Goal: Information Seeking & Learning: Learn about a topic

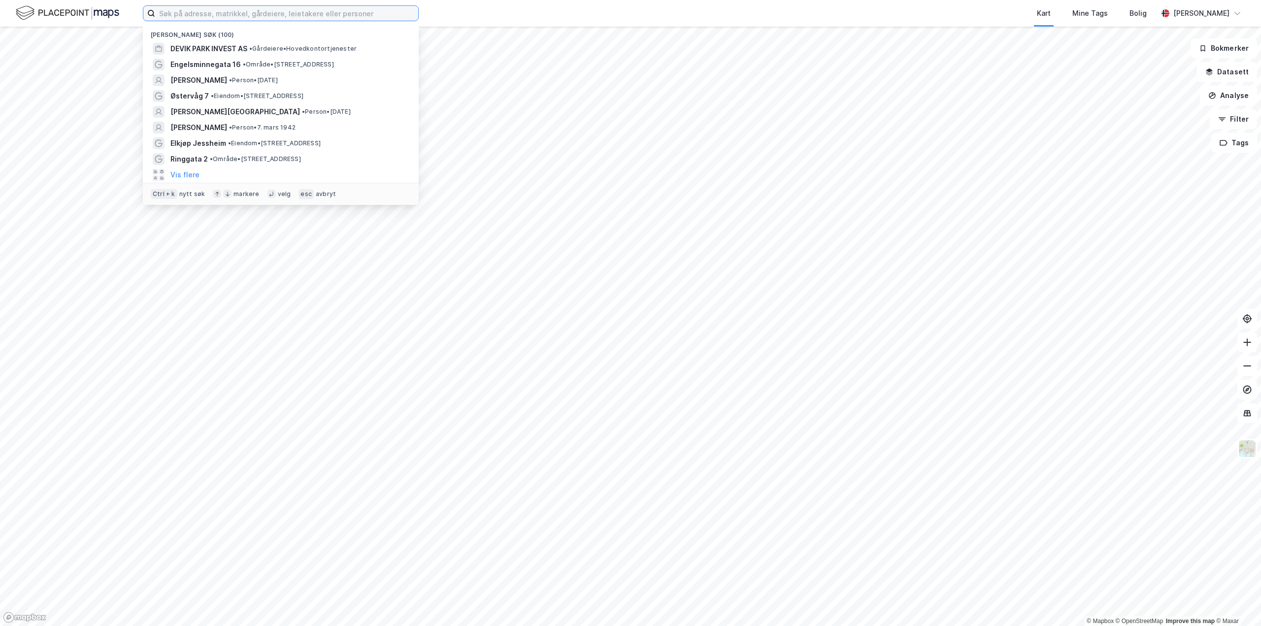
click at [248, 15] on input at bounding box center [286, 13] width 263 height 15
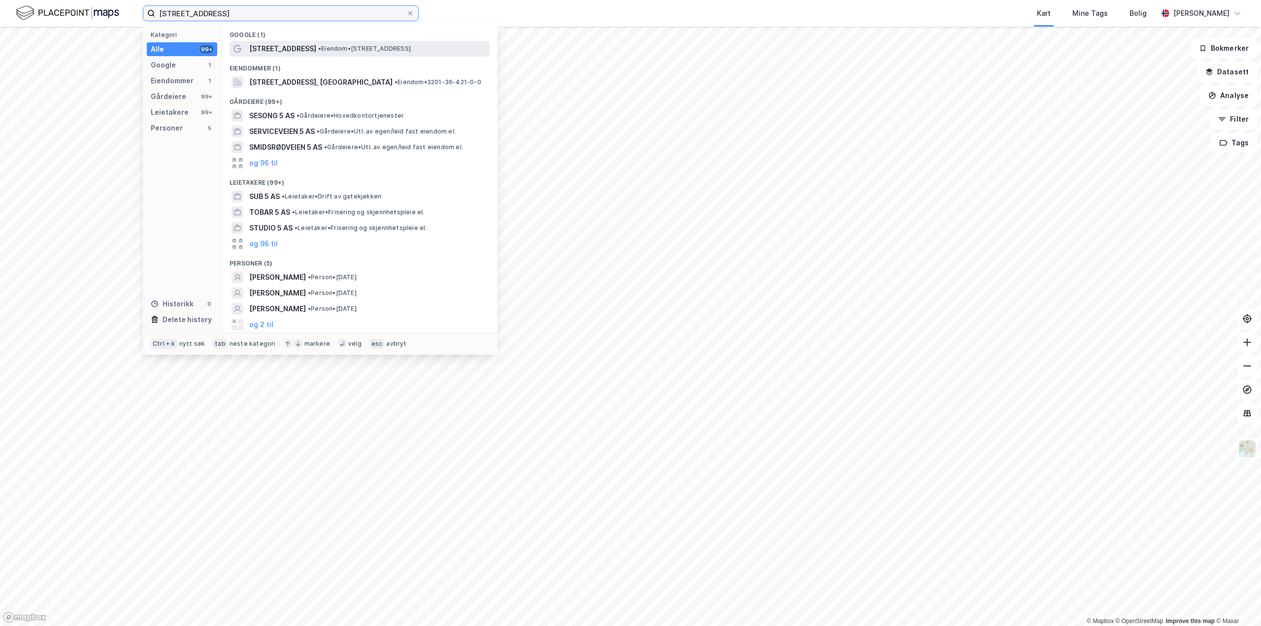
type input "[STREET_ADDRESS]"
click at [294, 51] on span "[STREET_ADDRESS]" at bounding box center [282, 49] width 67 height 12
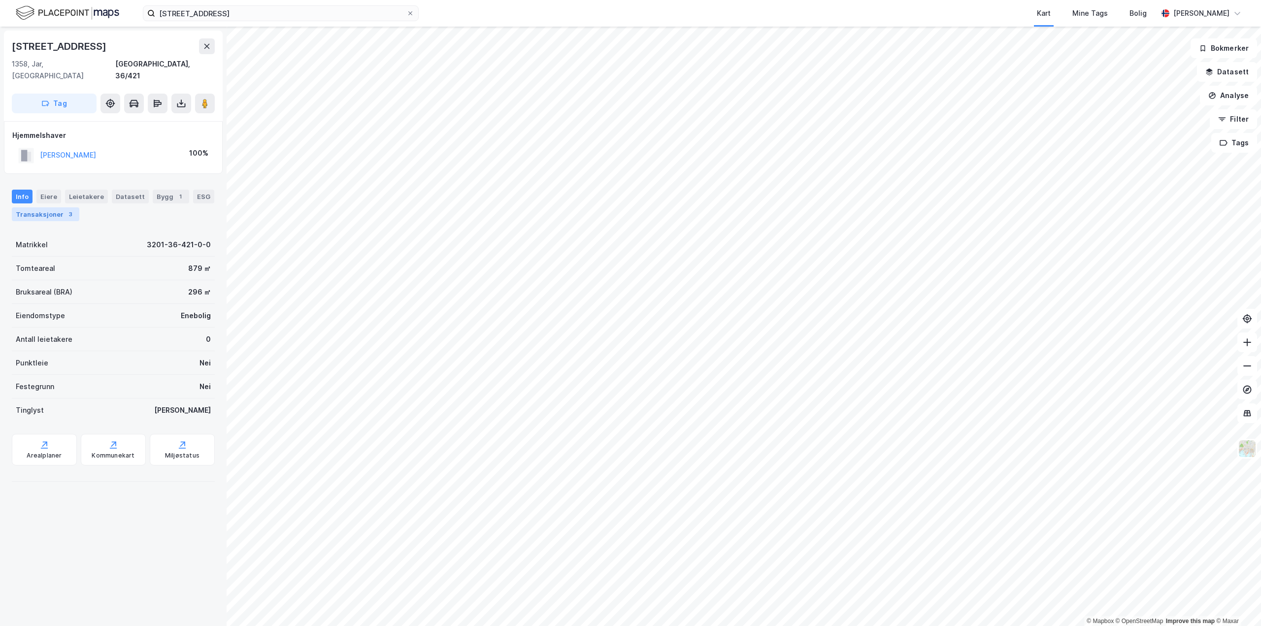
click at [48, 207] on div "Transaksjoner 3" at bounding box center [45, 214] width 67 height 14
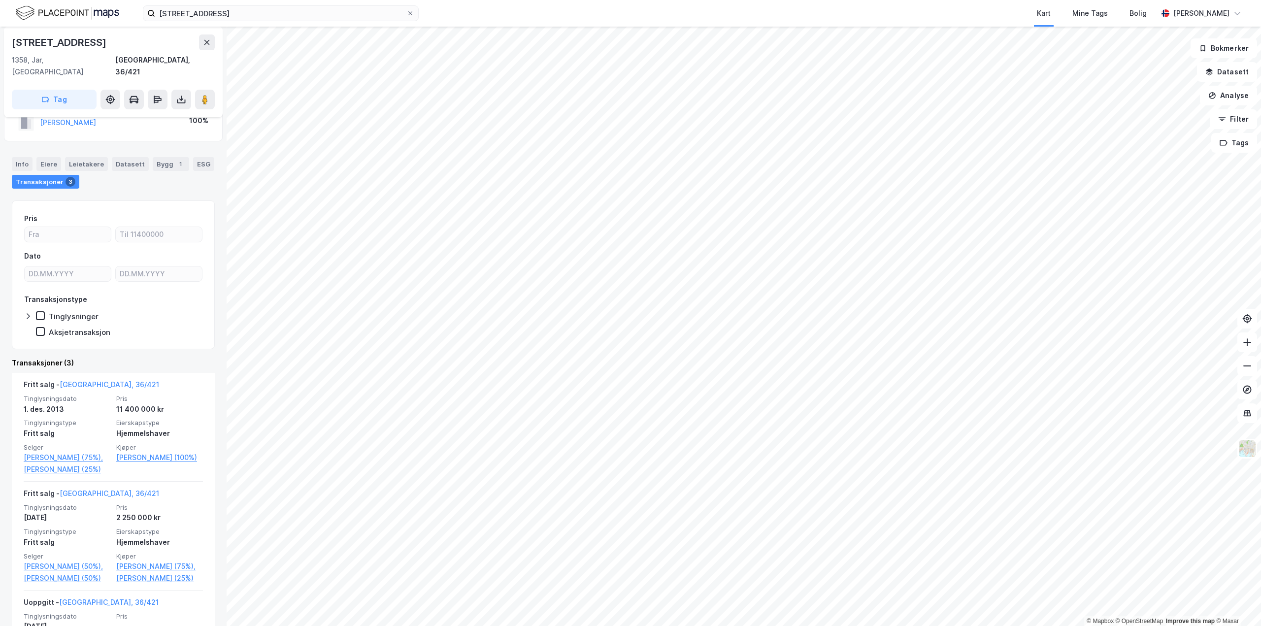
scroll to position [49, 0]
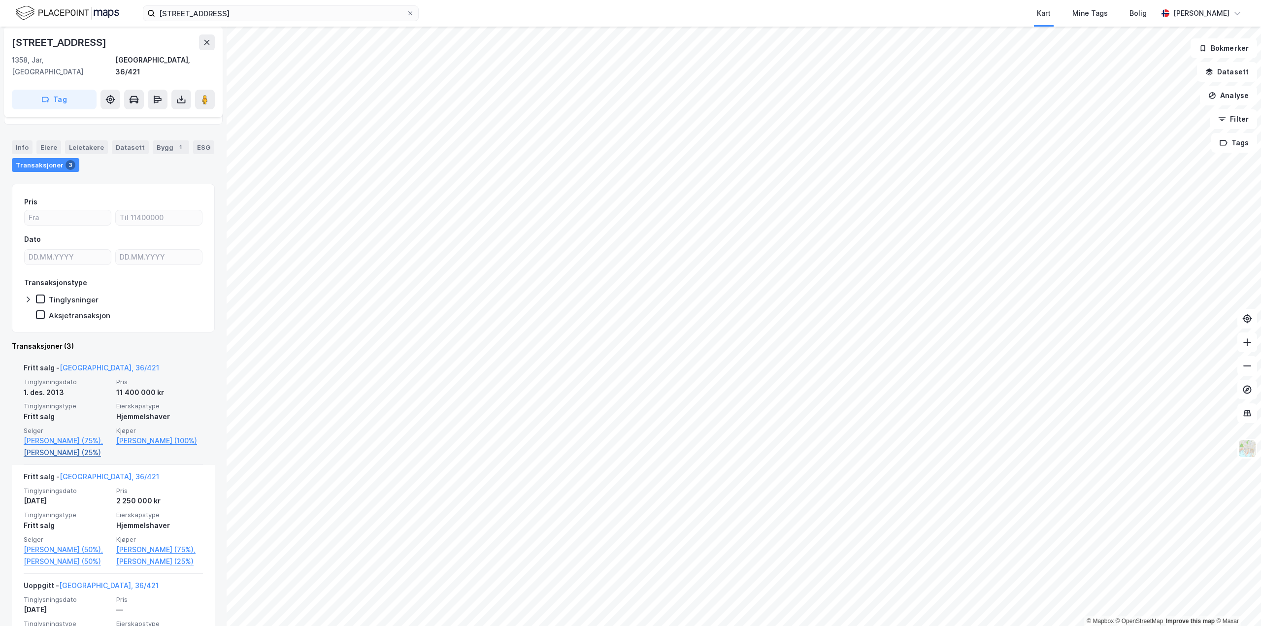
click at [65, 447] on link "[PERSON_NAME] (25%)" at bounding box center [67, 453] width 87 height 12
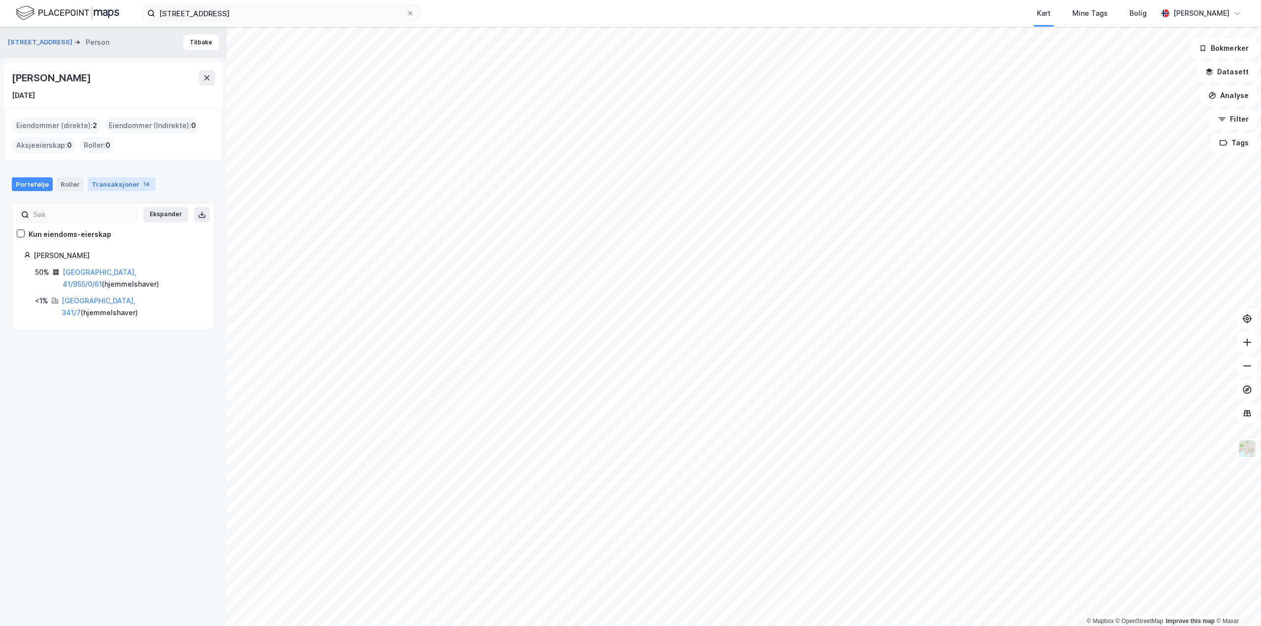
click at [117, 186] on div "Transaksjoner 14" at bounding box center [122, 184] width 68 height 14
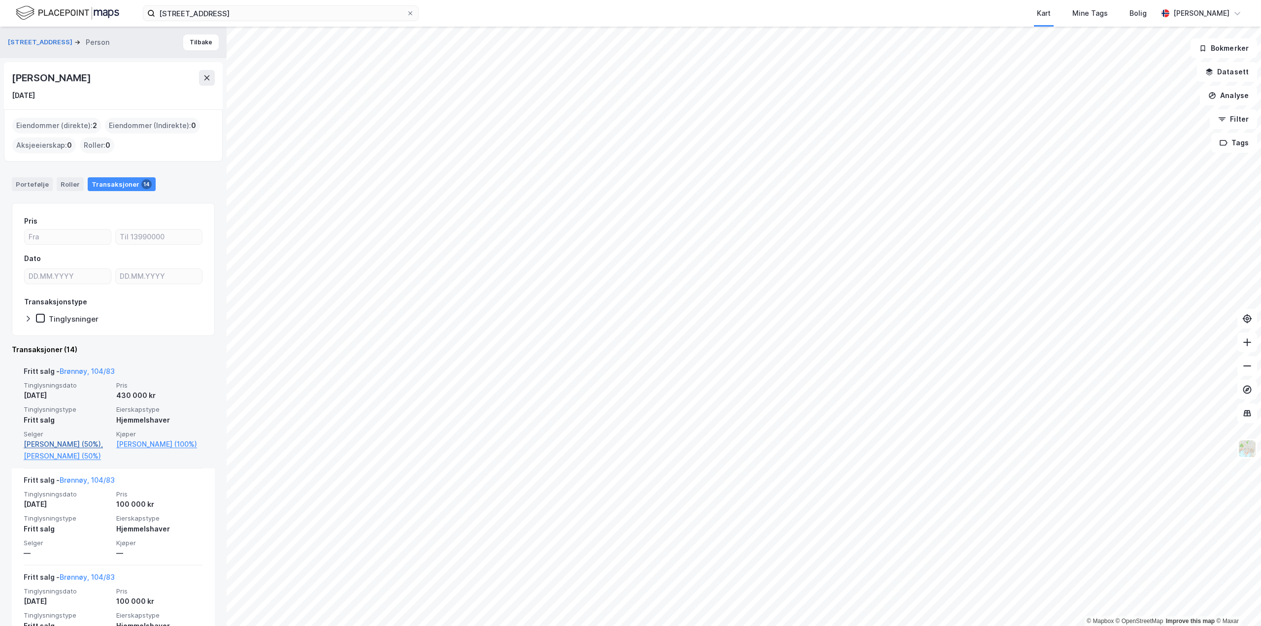
click at [48, 442] on link "[PERSON_NAME] (50%)," at bounding box center [67, 444] width 87 height 12
click at [31, 41] on button "[STREET_ADDRESS]" at bounding box center [41, 42] width 67 height 10
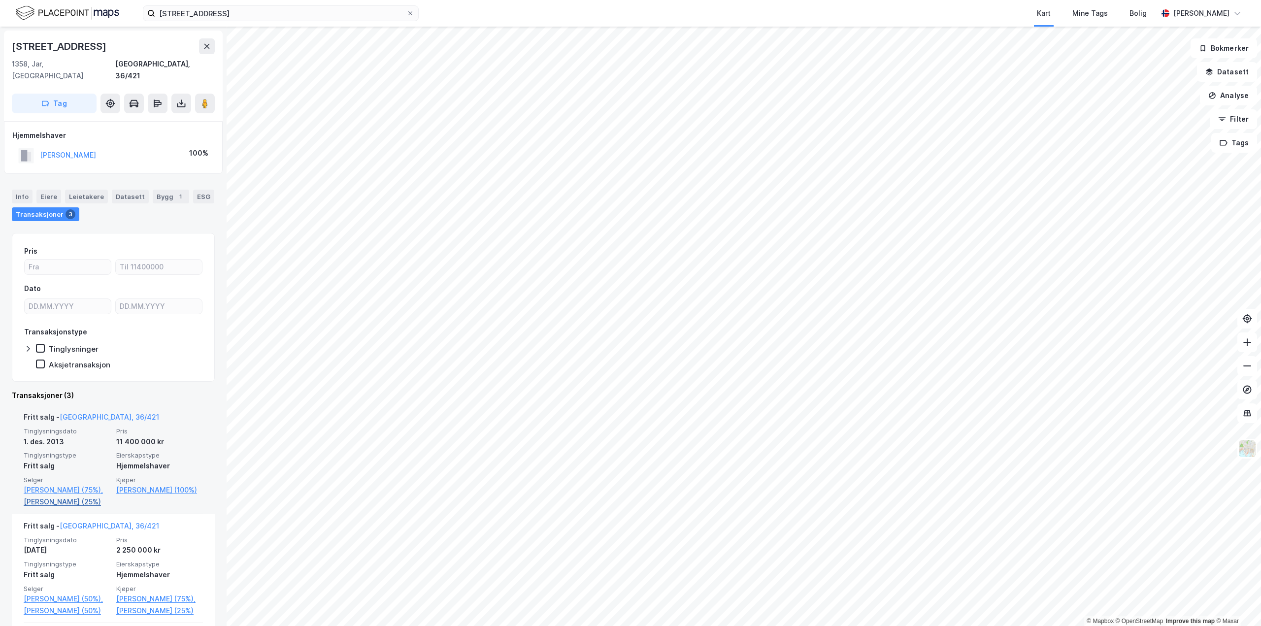
click at [61, 496] on link "[PERSON_NAME] (25%)" at bounding box center [67, 502] width 87 height 12
click at [160, 484] on link "[PERSON_NAME] (100%)" at bounding box center [159, 490] width 87 height 12
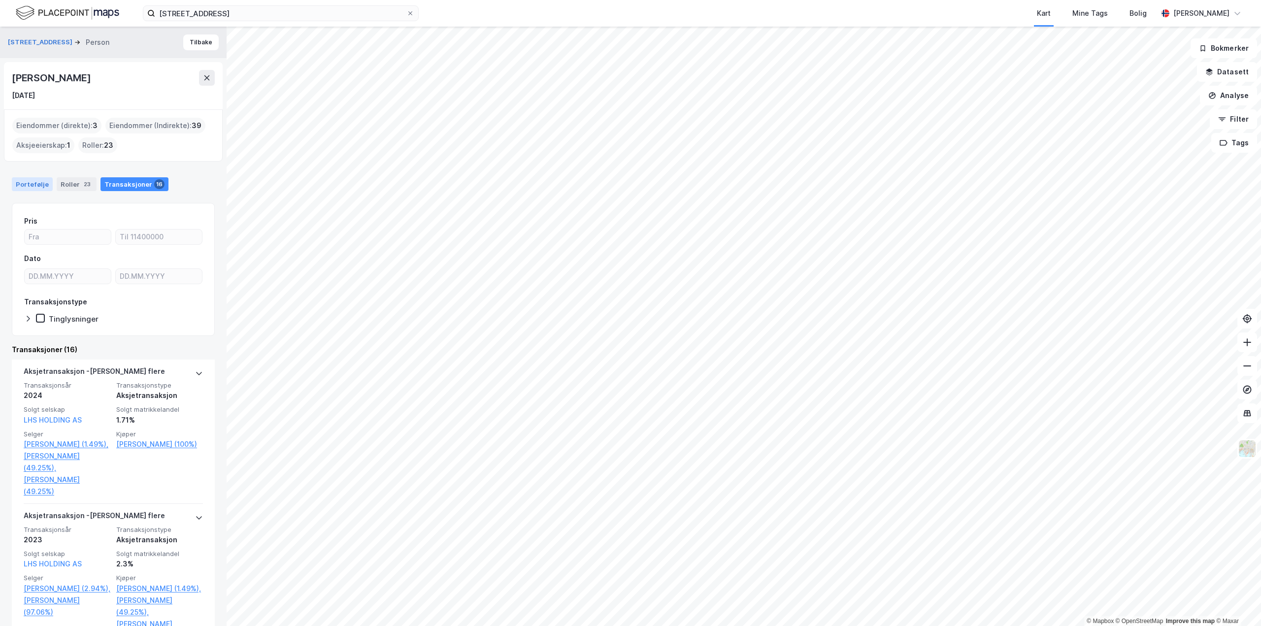
click at [30, 189] on div "Portefølje" at bounding box center [32, 184] width 41 height 14
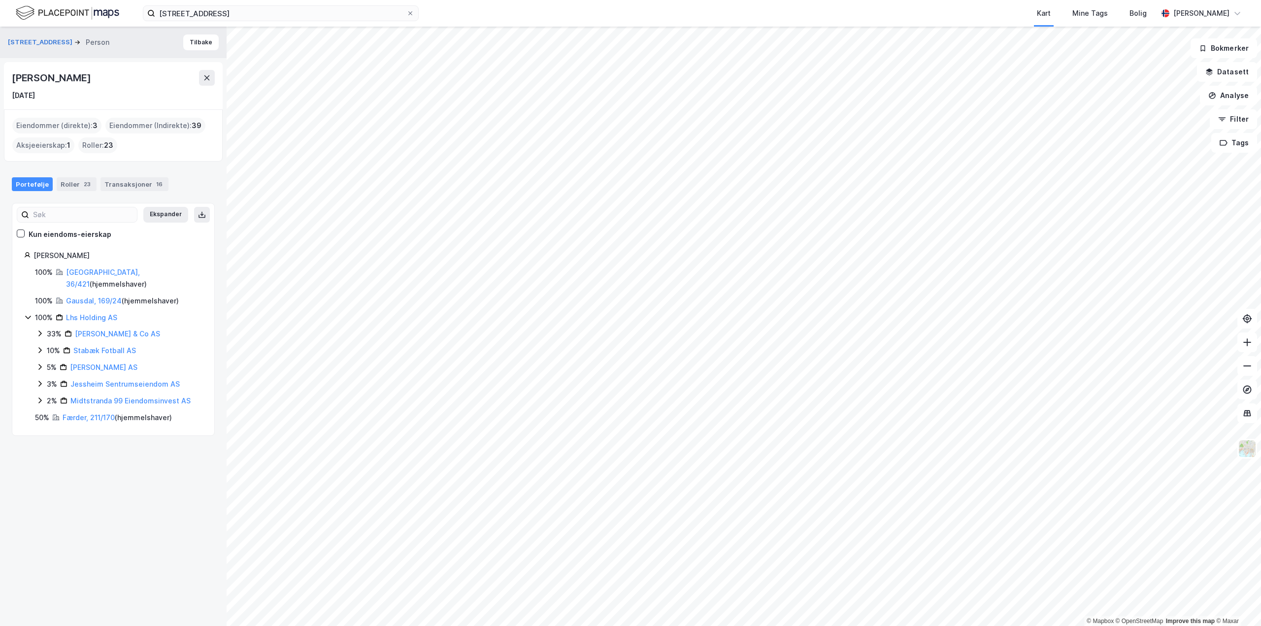
click at [71, 412] on div "Færder, 211/170 ( hjemmelshaver )" at bounding box center [117, 418] width 109 height 12
click at [73, 412] on div "Færder, 211/170 ( hjemmelshaver )" at bounding box center [117, 418] width 109 height 12
click at [73, 413] on link "Færder, 211/170" at bounding box center [89, 417] width 52 height 8
click at [83, 297] on link "Gausdal, 169/24" at bounding box center [94, 301] width 56 height 8
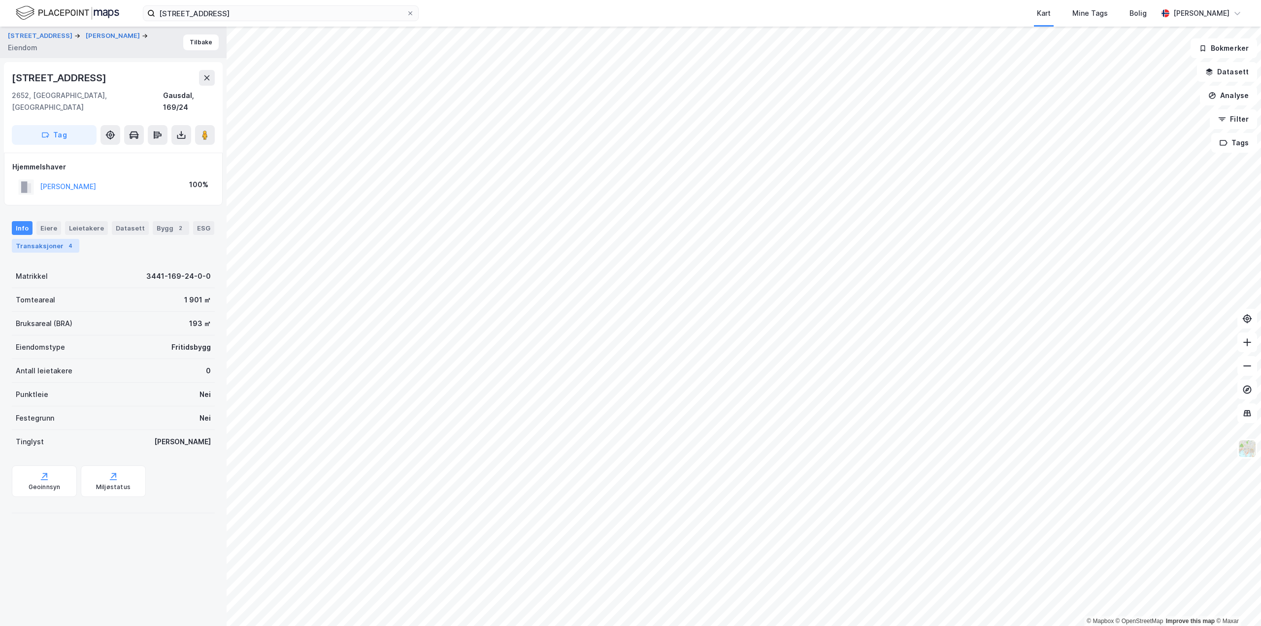
click at [42, 239] on div "Transaksjoner 4" at bounding box center [45, 246] width 67 height 14
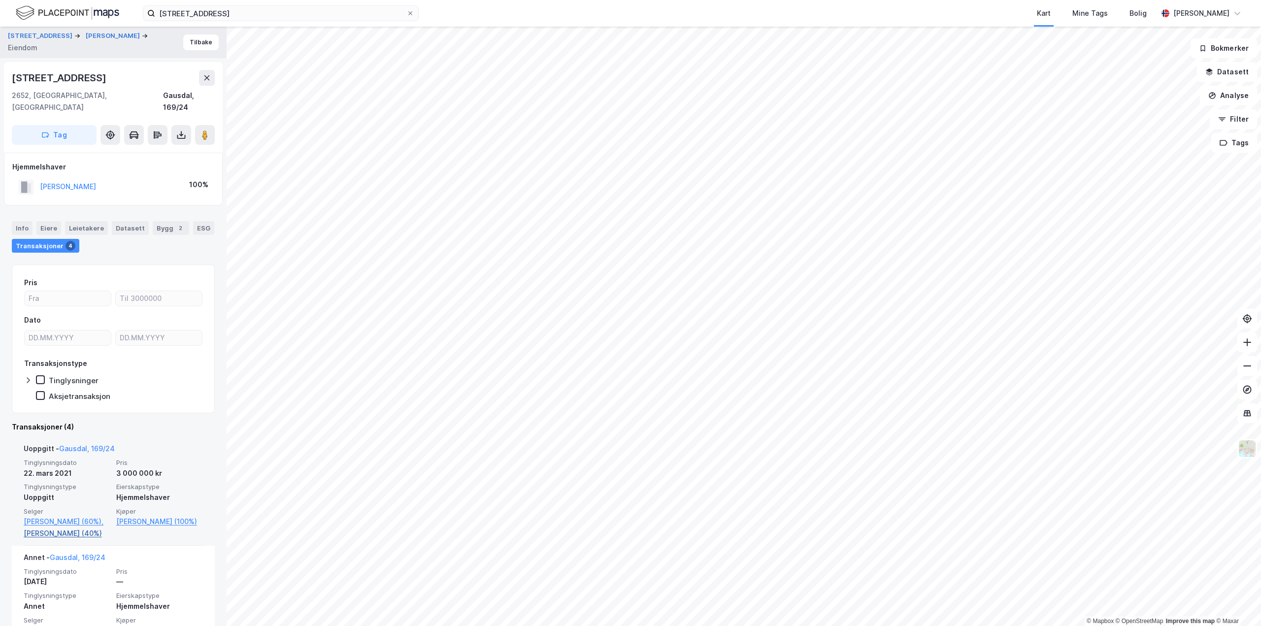
click at [60, 535] on link "[PERSON_NAME] (40%)" at bounding box center [67, 534] width 87 height 12
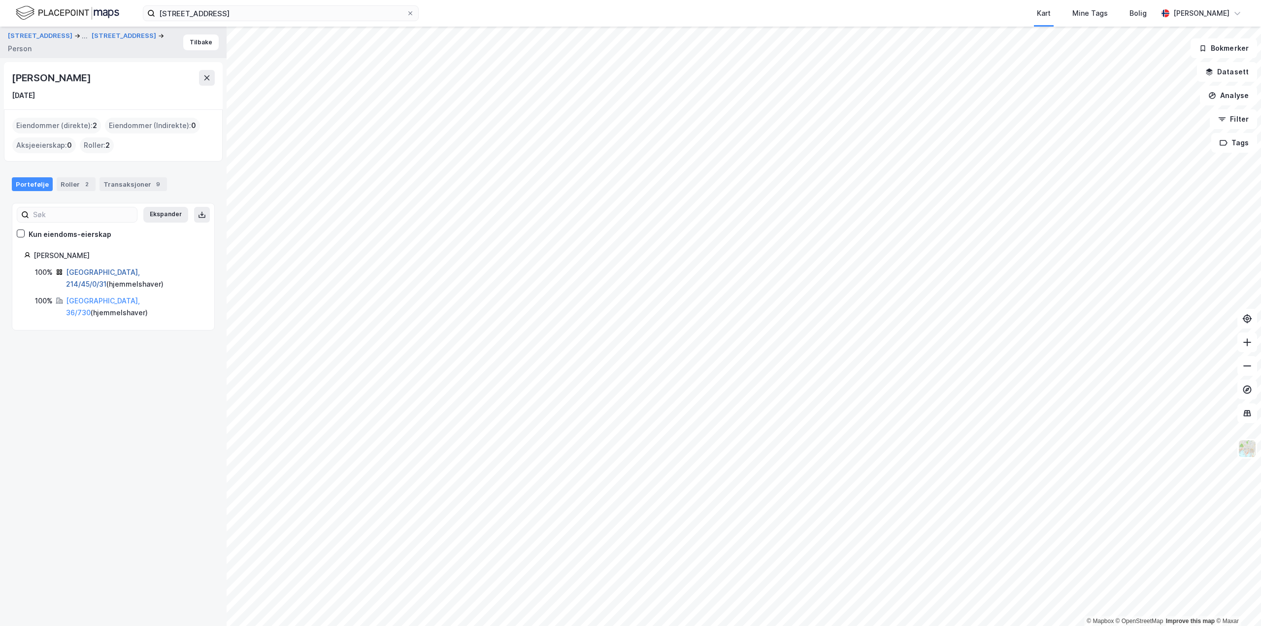
click at [92, 270] on link "[GEOGRAPHIC_DATA], 214/45/0/31" at bounding box center [103, 278] width 74 height 20
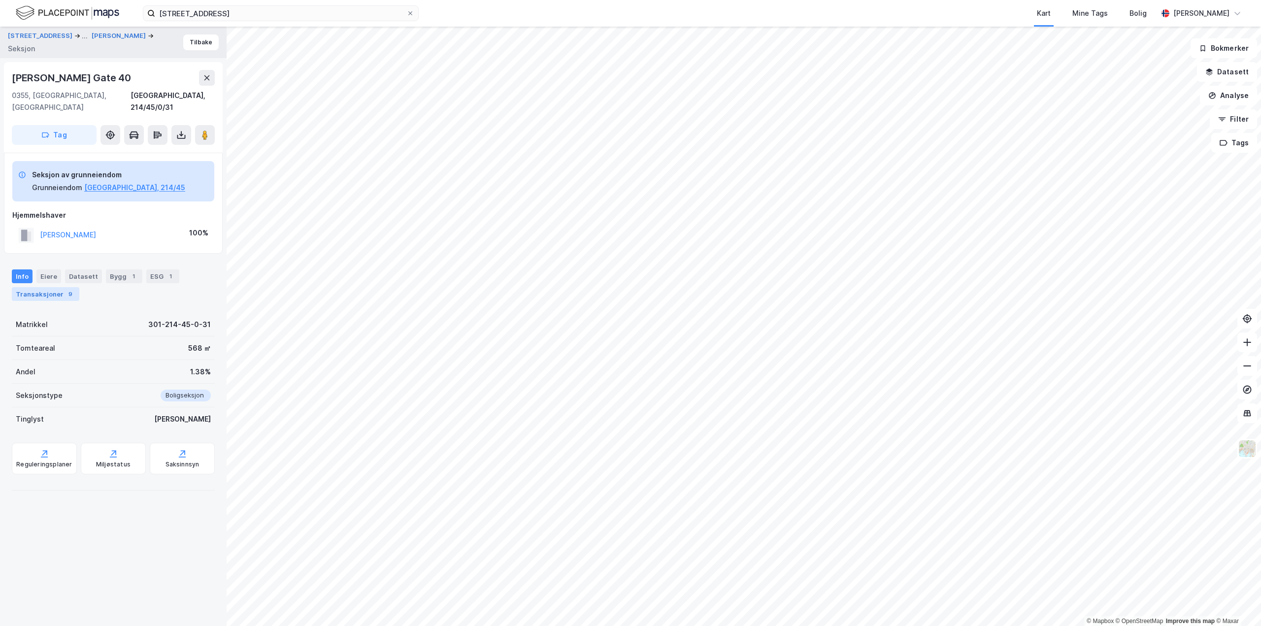
click at [34, 287] on div "Transaksjoner 9" at bounding box center [45, 294] width 67 height 14
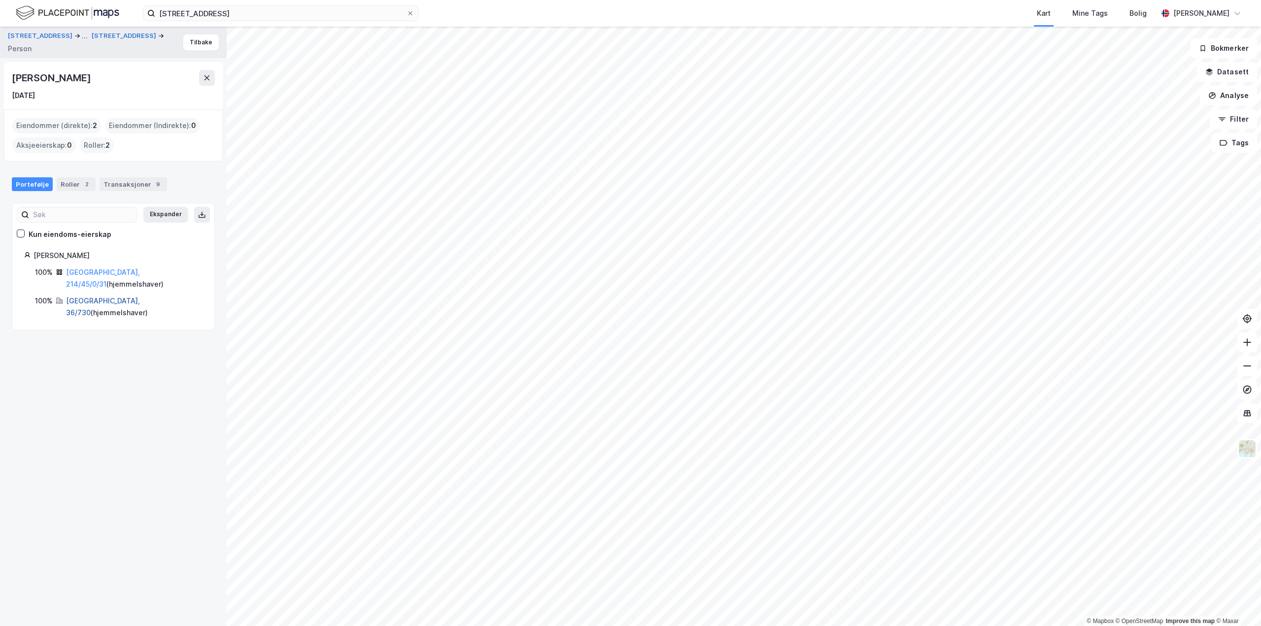
click at [95, 297] on link "[GEOGRAPHIC_DATA], 36/730" at bounding box center [103, 307] width 74 height 20
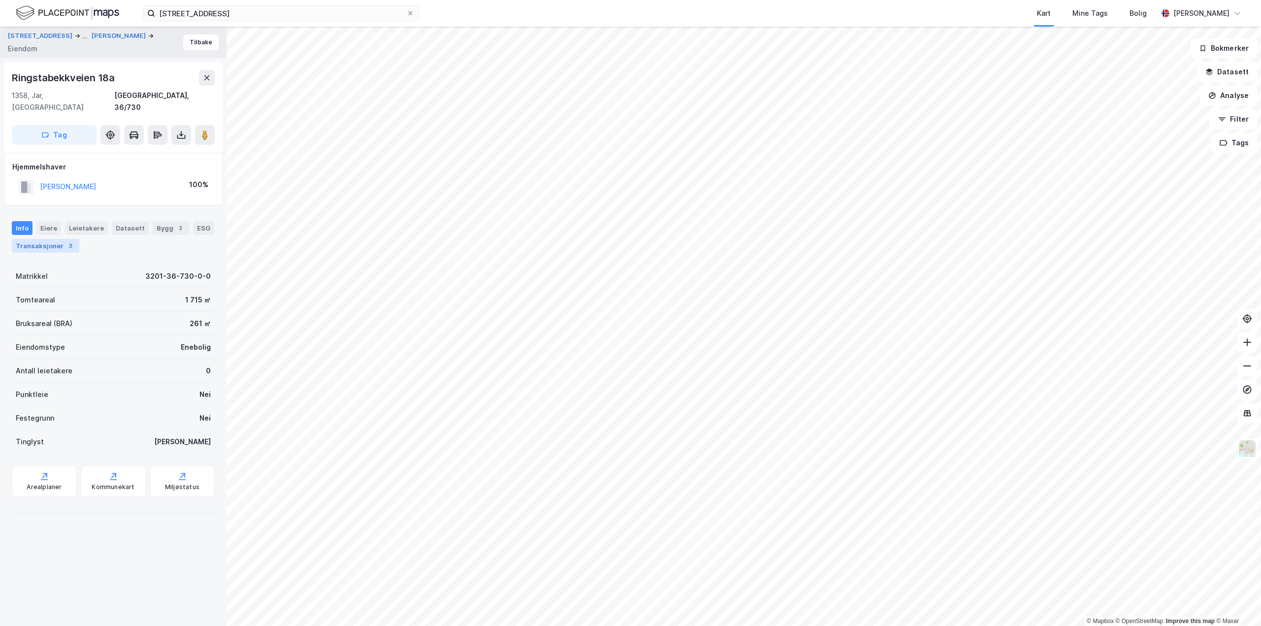
click at [29, 239] on div "Transaksjoner 3" at bounding box center [45, 246] width 67 height 14
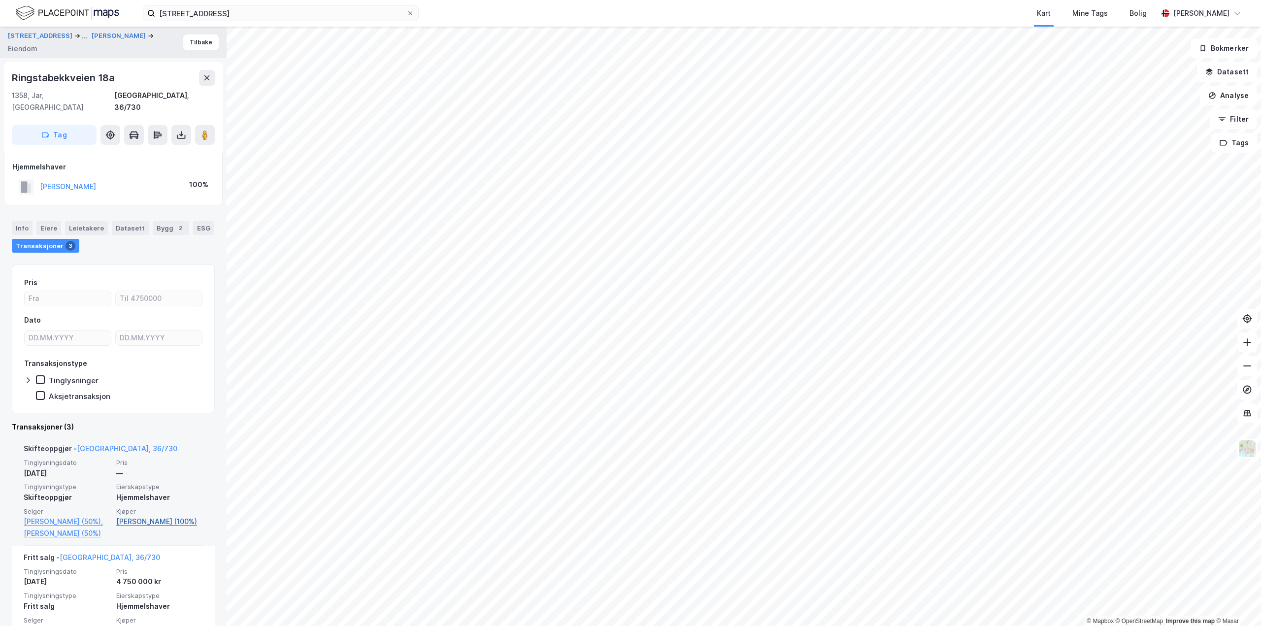
click at [151, 516] on link "[PERSON_NAME] (100%)" at bounding box center [159, 522] width 87 height 12
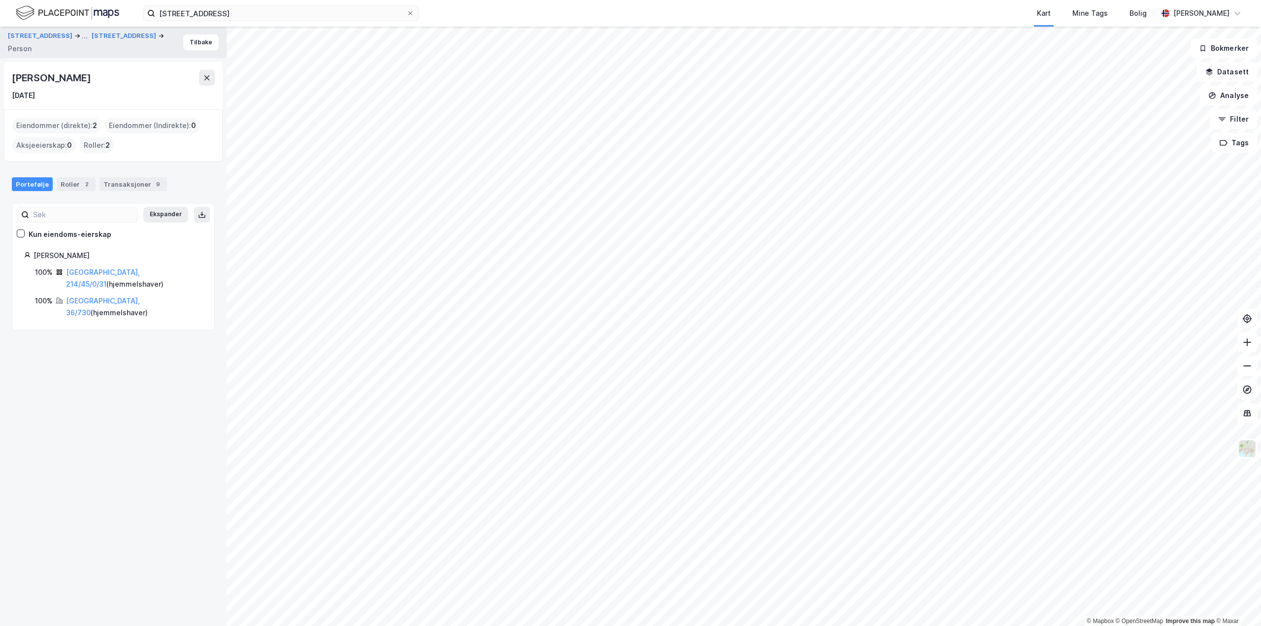
drag, startPoint x: 12, startPoint y: 79, endPoint x: 118, endPoint y: 84, distance: 106.1
click at [118, 84] on div "[PERSON_NAME]" at bounding box center [113, 78] width 203 height 16
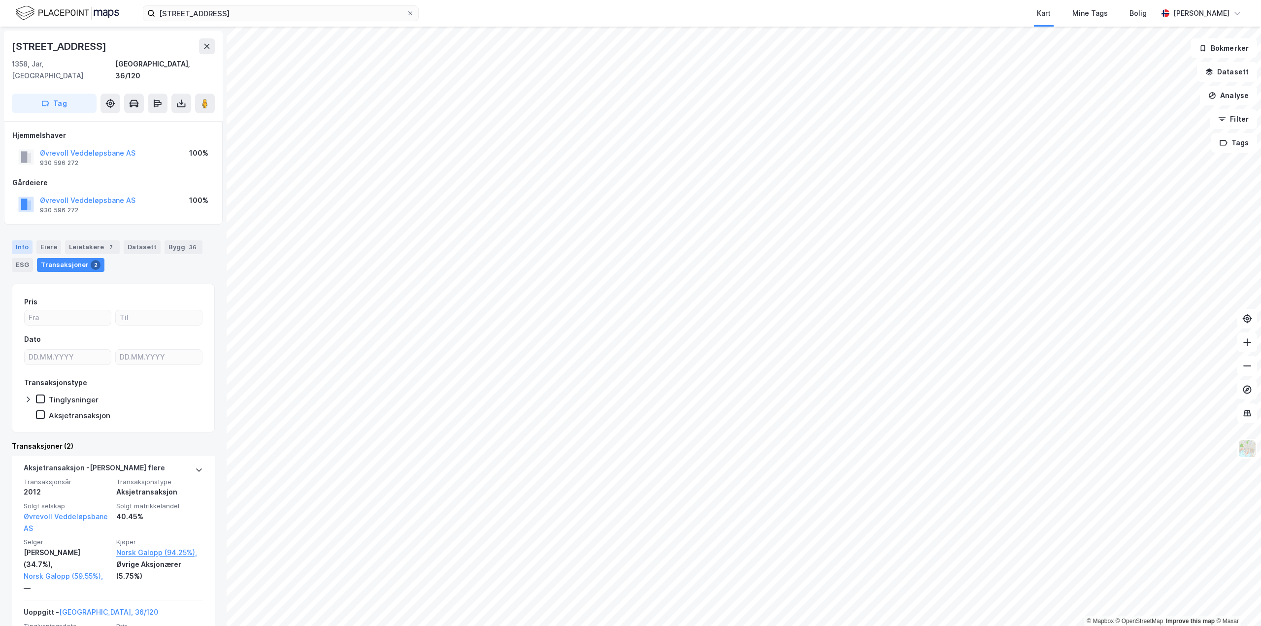
click at [16, 240] on div "Info" at bounding box center [22, 247] width 21 height 14
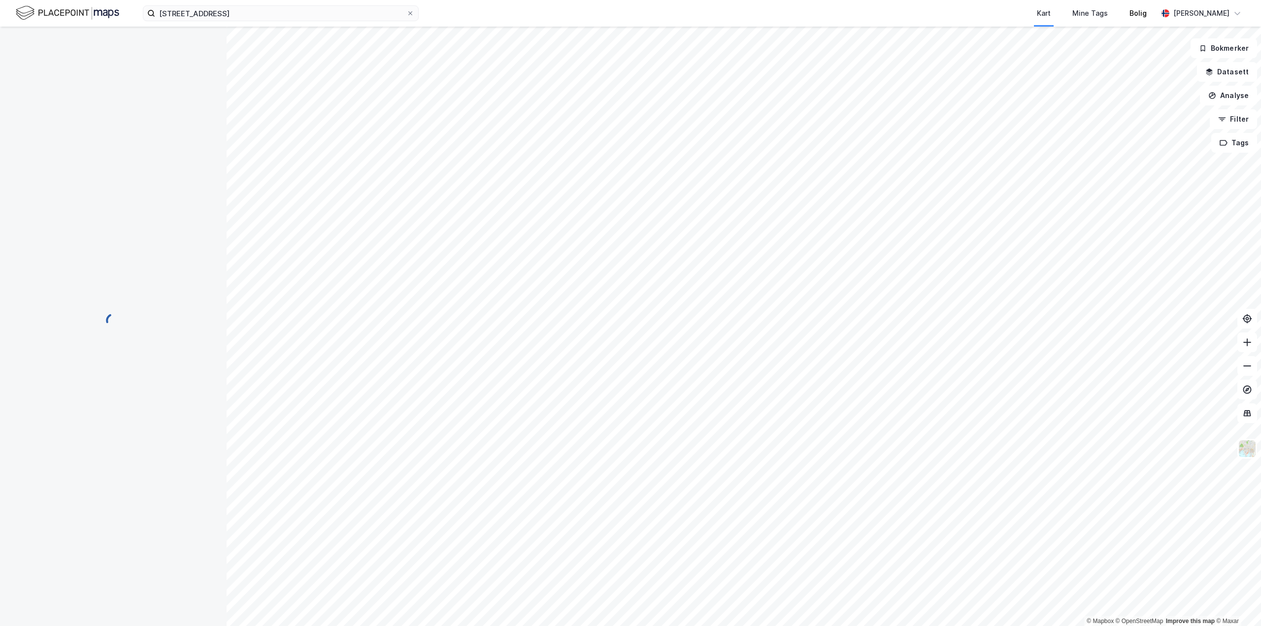
scroll to position [49, 0]
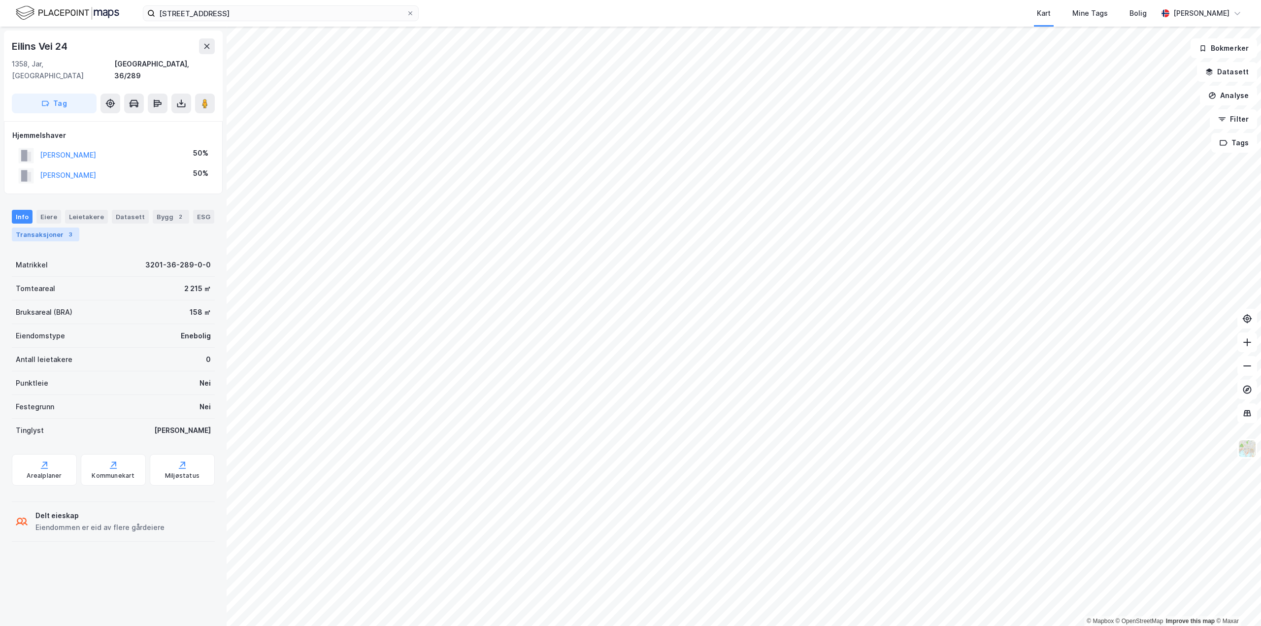
click at [53, 228] on div "Transaksjoner 3" at bounding box center [45, 235] width 67 height 14
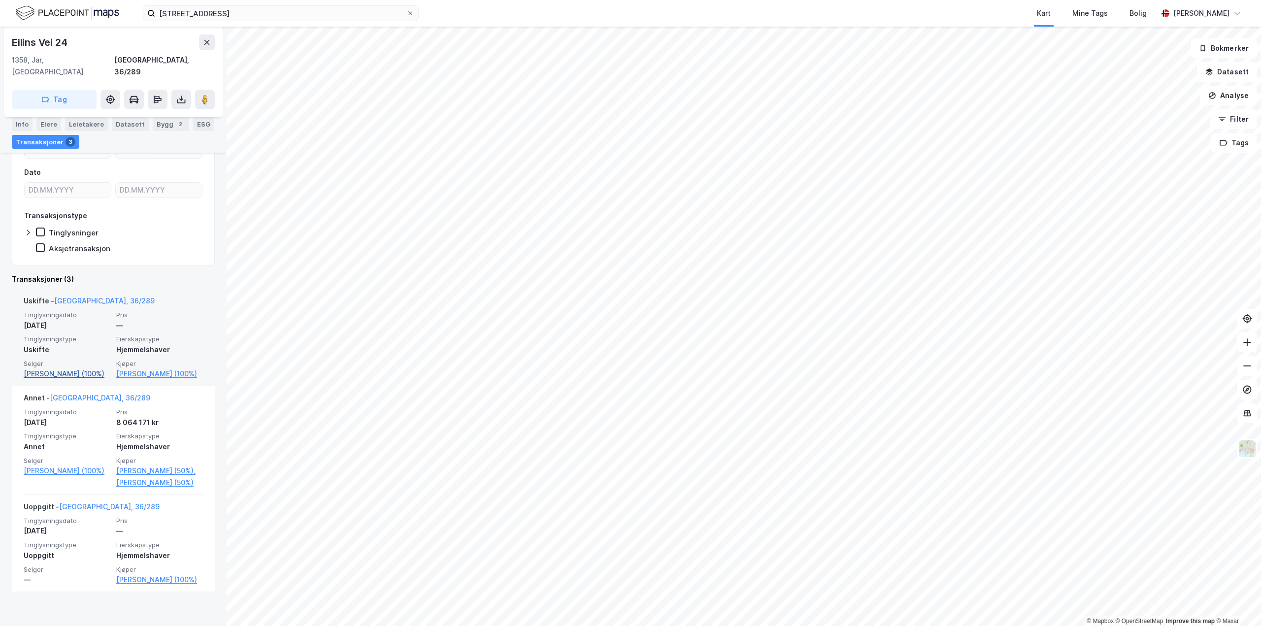
scroll to position [137, 0]
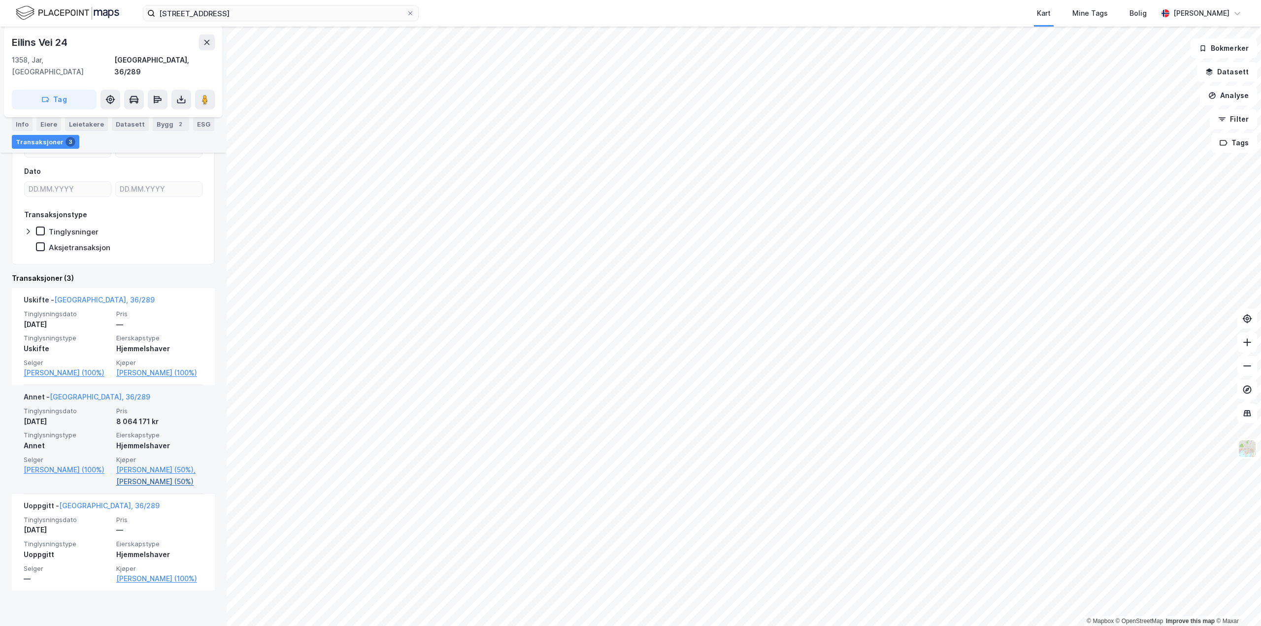
click at [139, 488] on link "[PERSON_NAME] (50%)" at bounding box center [159, 482] width 87 height 12
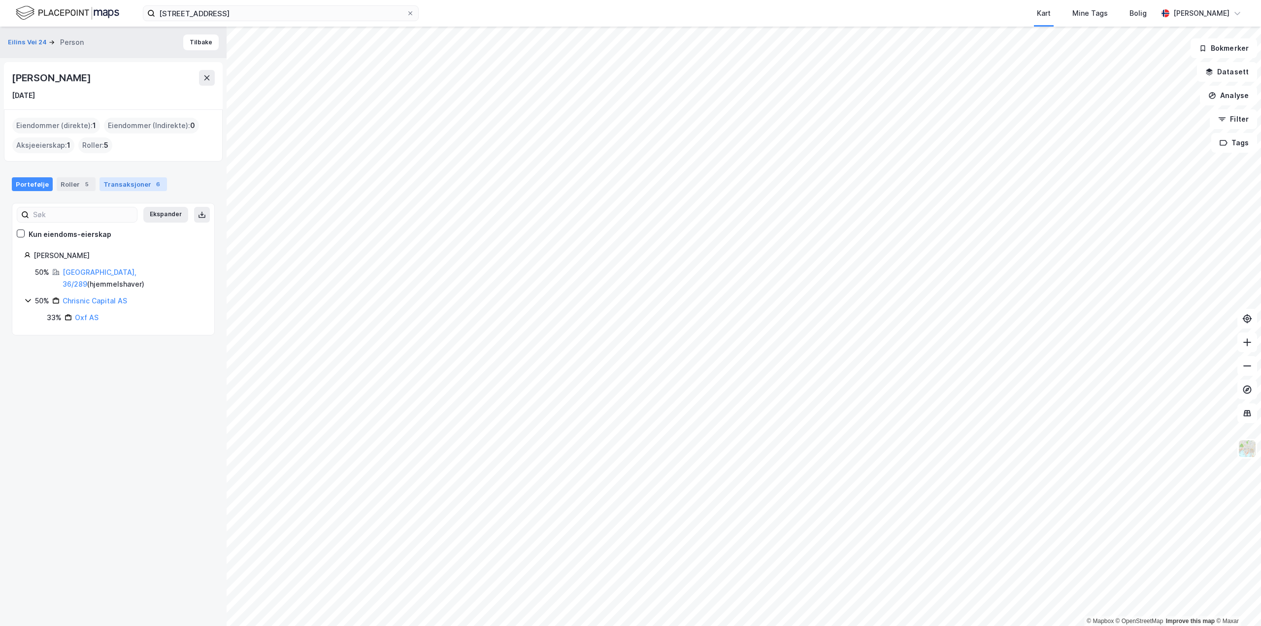
click at [126, 182] on div "Transaksjoner 6" at bounding box center [133, 184] width 67 height 14
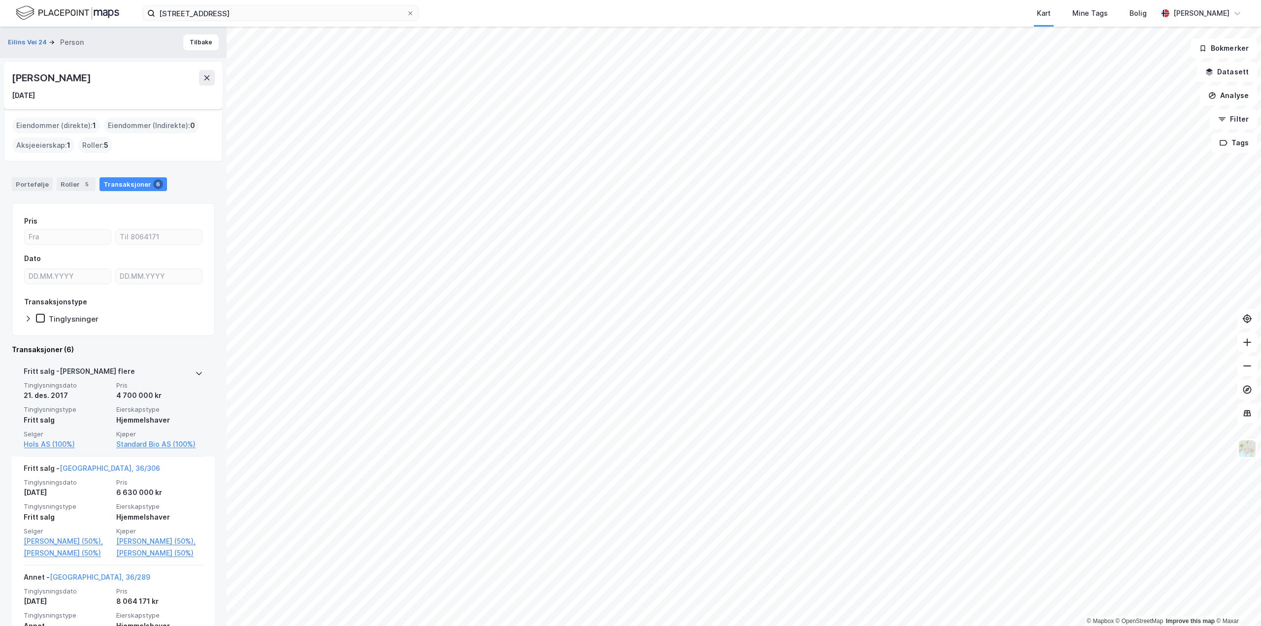
scroll to position [99, 0]
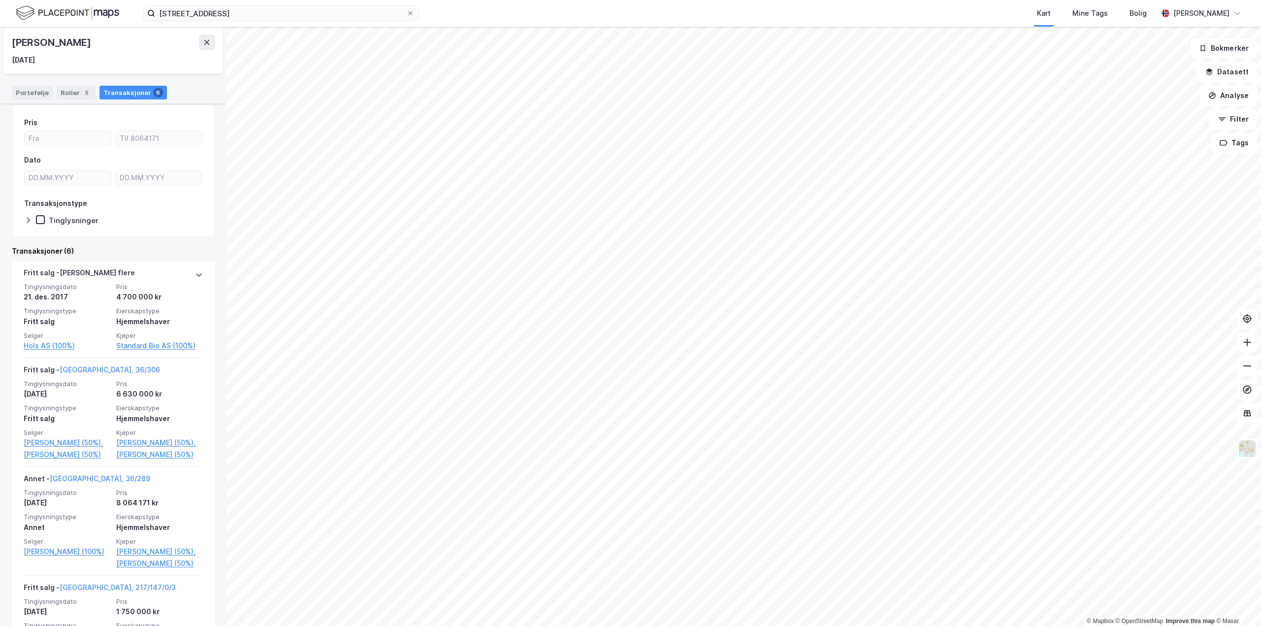
click at [744, 6] on div "[STREET_ADDRESS] Kart Mine Tags Bolig [PERSON_NAME] © Mapbox © OpenStreetMap Im…" at bounding box center [630, 313] width 1261 height 626
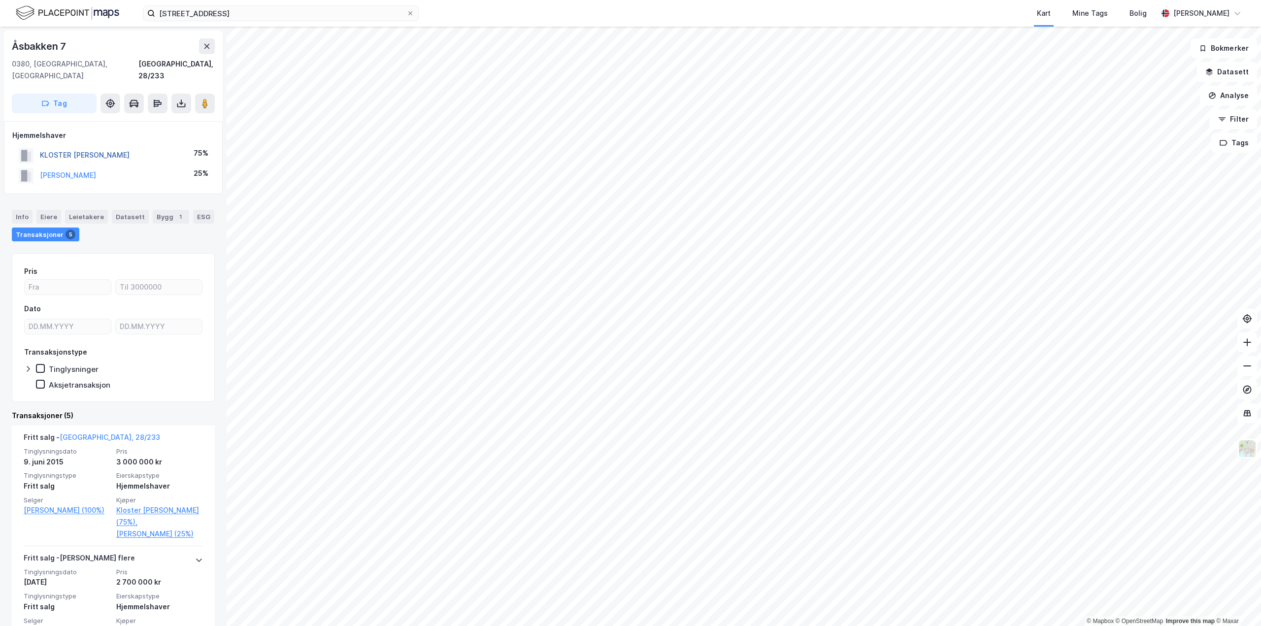
click at [0, 0] on button "KLOSTER [PERSON_NAME]" at bounding box center [0, 0] width 0 height 0
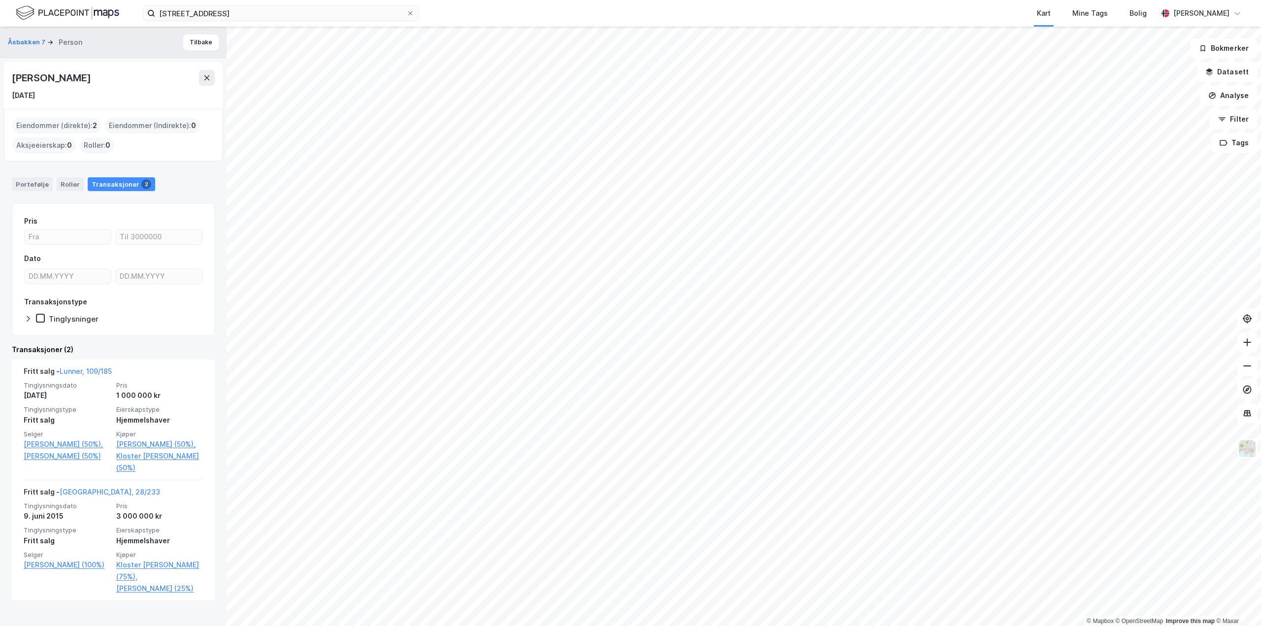
drag, startPoint x: 11, startPoint y: 76, endPoint x: 153, endPoint y: 80, distance: 141.5
click at [153, 80] on div "[PERSON_NAME] [DATE]" at bounding box center [113, 85] width 219 height 47
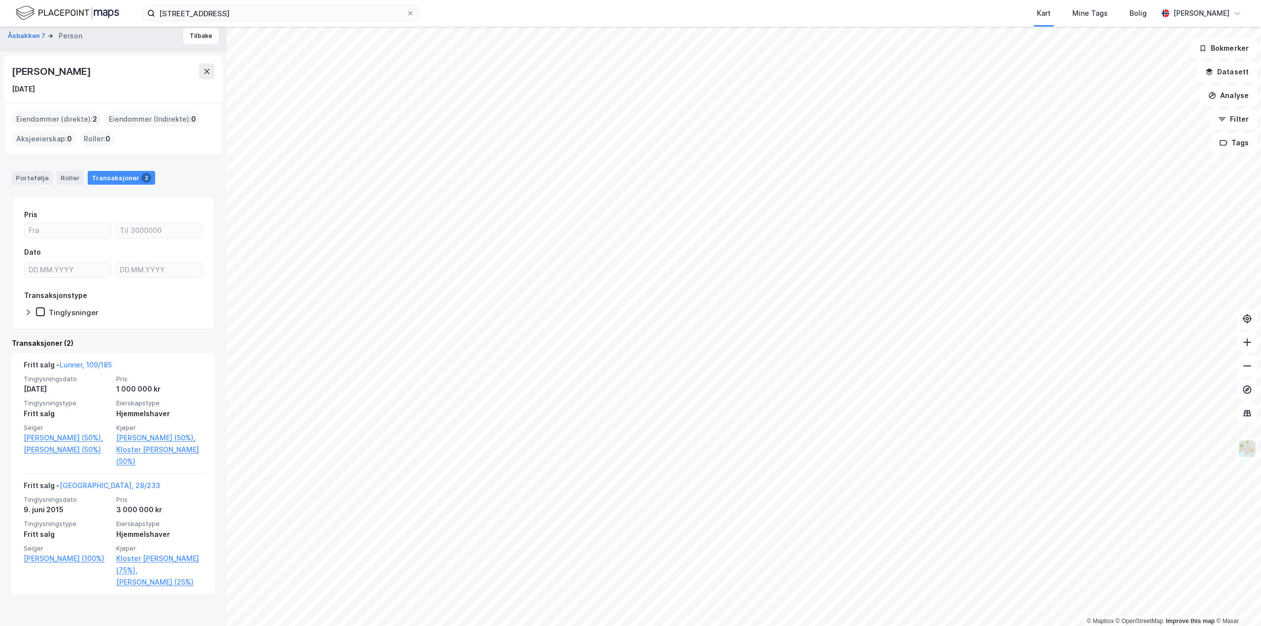
scroll to position [10, 0]
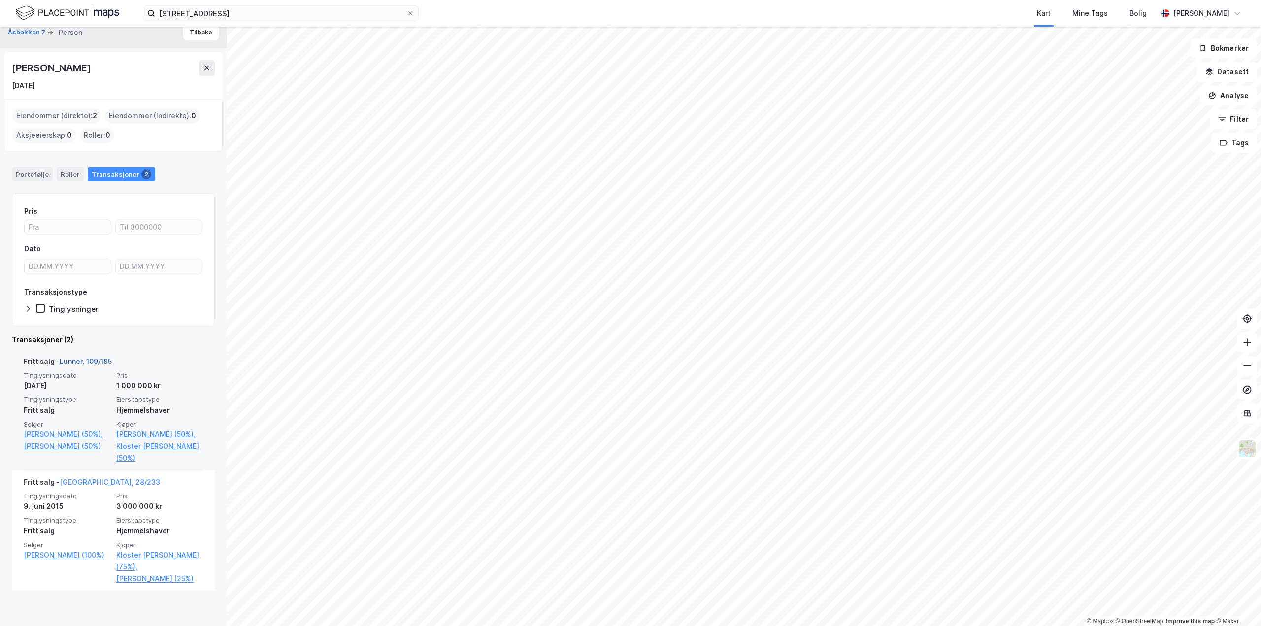
click at [78, 360] on link "Lunner, 109/185" at bounding box center [86, 361] width 52 height 8
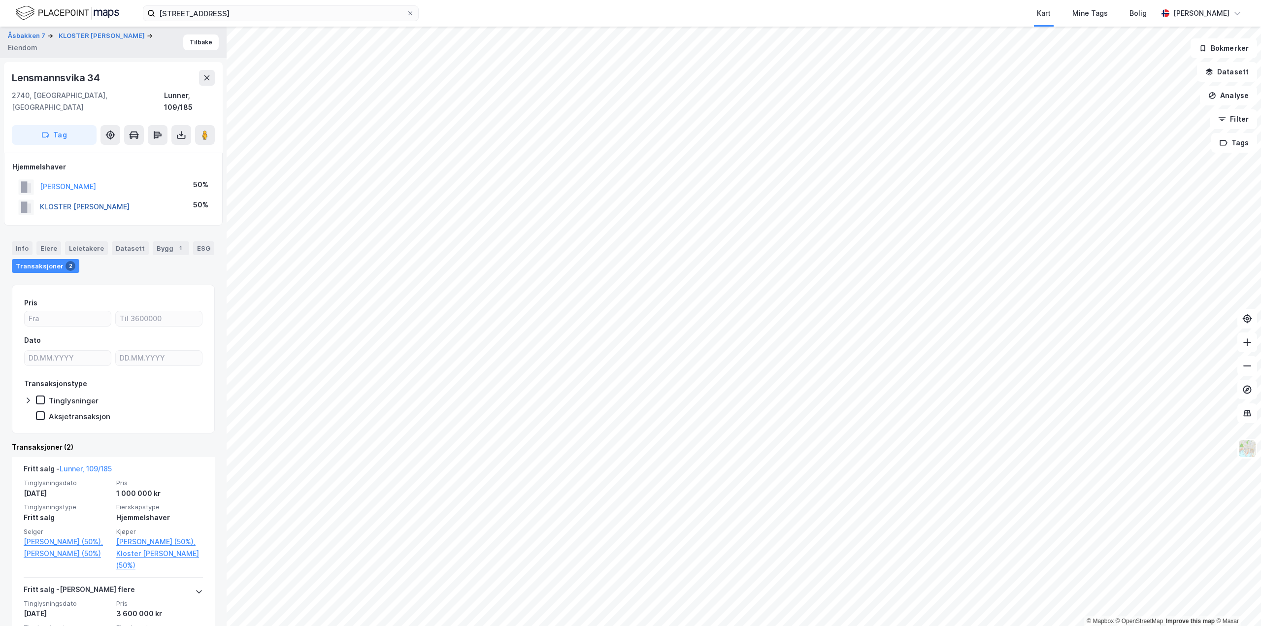
click at [0, 0] on button "KLOSTER [PERSON_NAME]" at bounding box center [0, 0] width 0 height 0
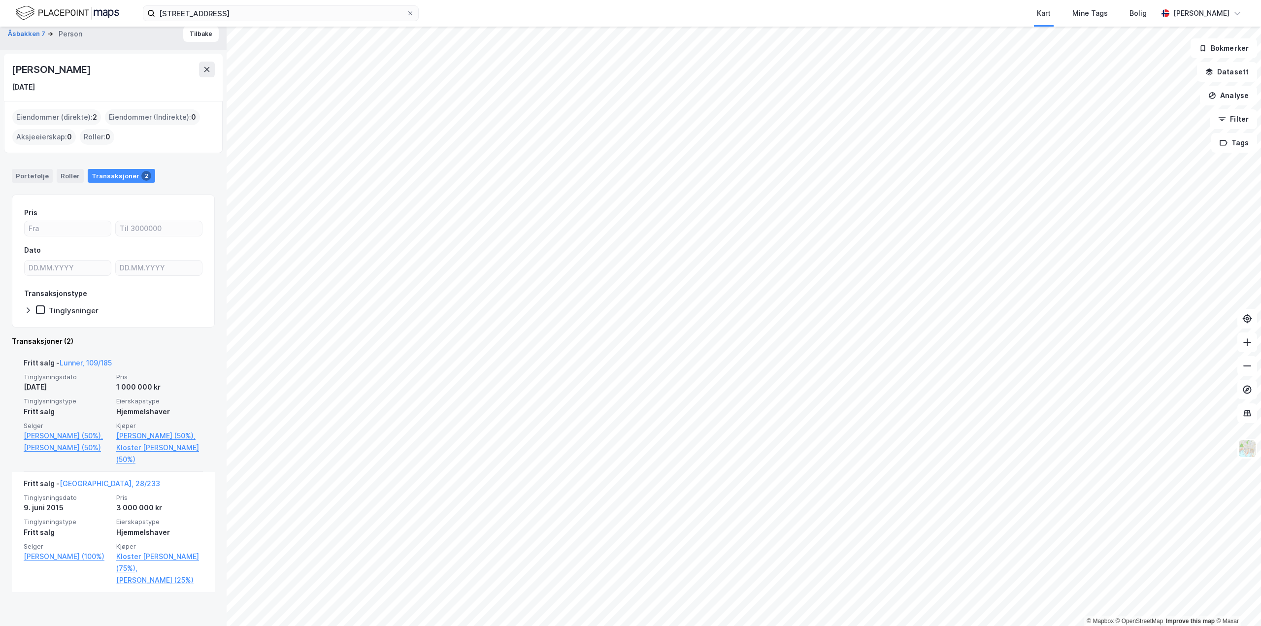
scroll to position [10, 0]
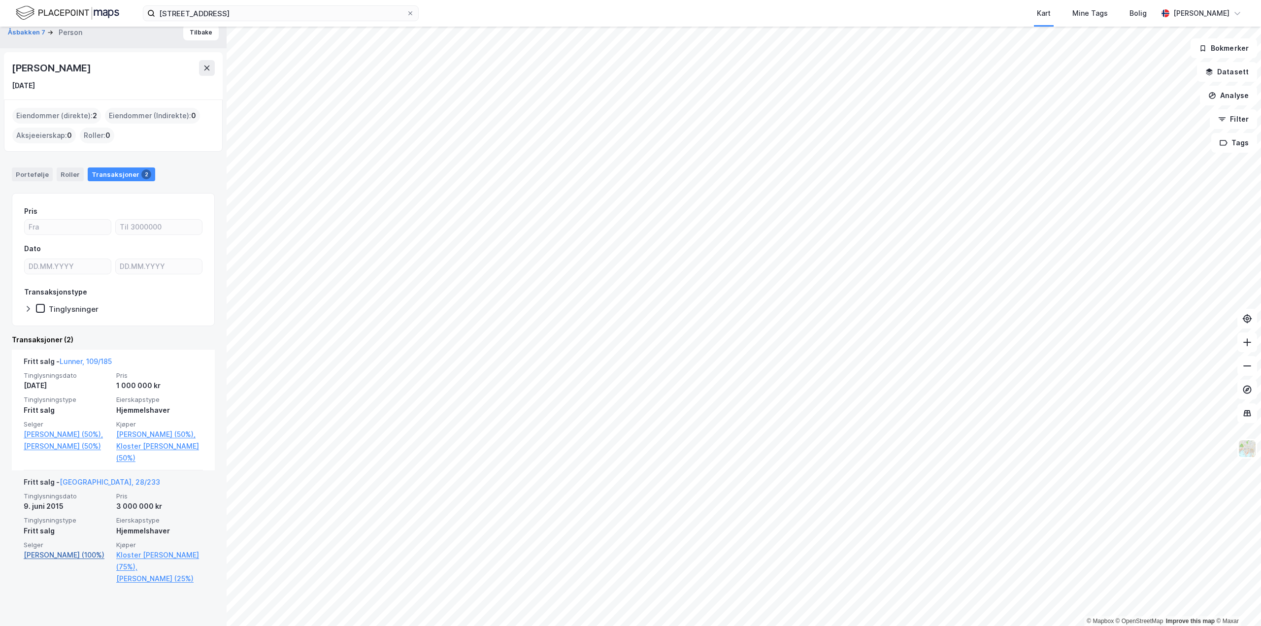
click at [71, 561] on link "[PERSON_NAME] (100%)" at bounding box center [67, 555] width 87 height 12
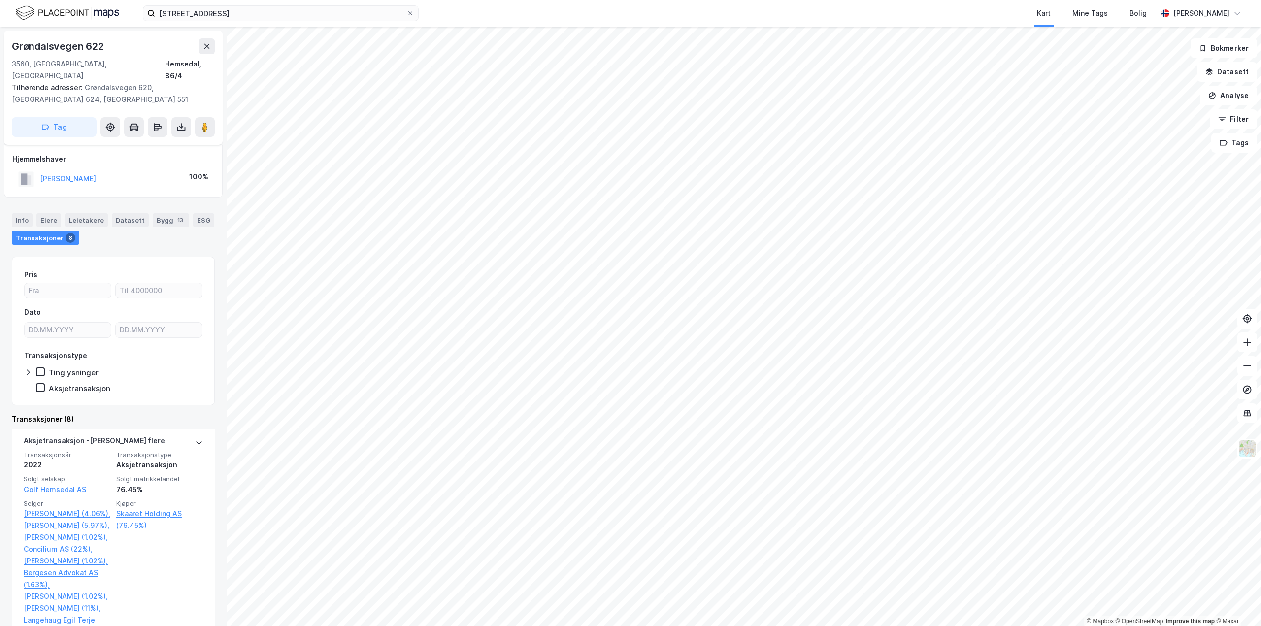
scroll to position [148, 0]
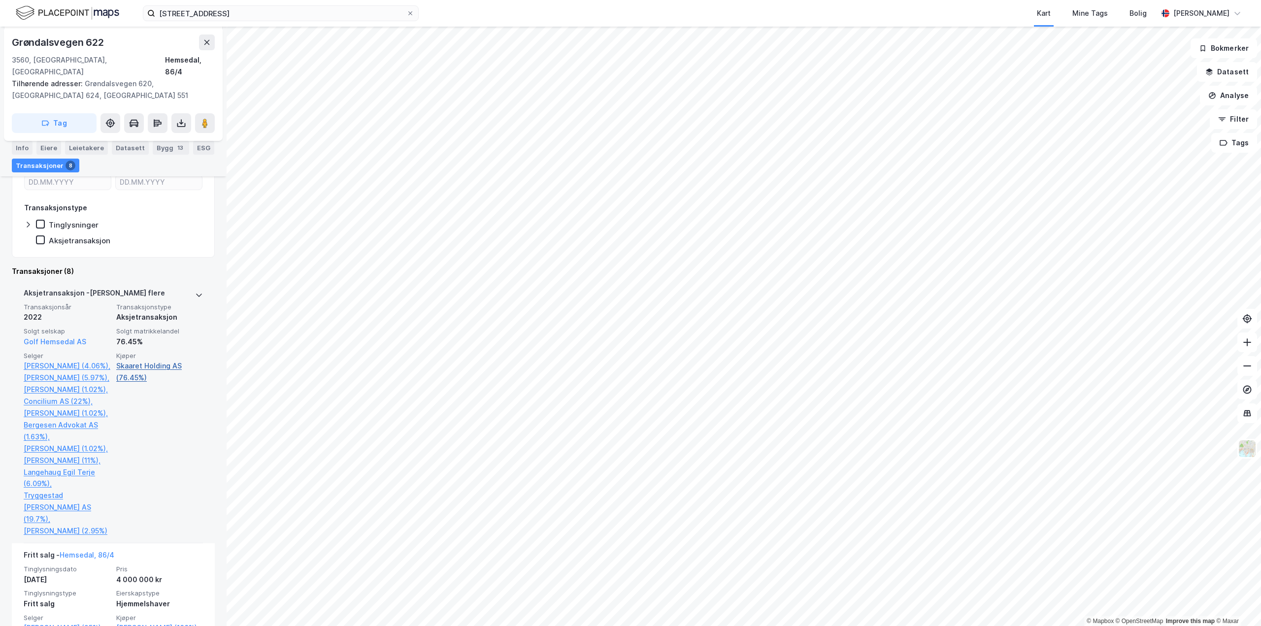
click at [142, 360] on link "Skaaret Holding AS (76.45%)" at bounding box center [159, 372] width 87 height 24
